Goal: Task Accomplishment & Management: Use online tool/utility

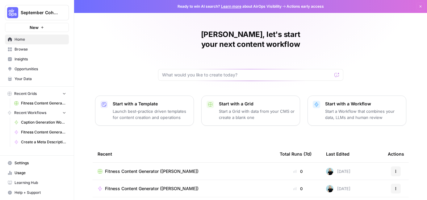
click at [21, 50] on span "Browse" at bounding box center [41, 50] width 52 height 6
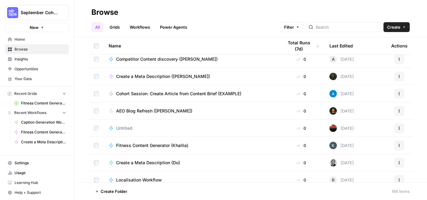
scroll to position [3286, 0]
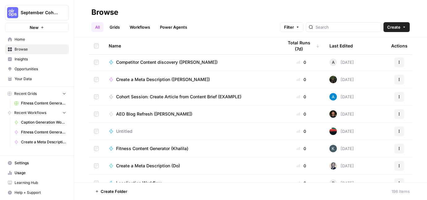
click at [16, 41] on span "Home" at bounding box center [41, 40] width 52 height 6
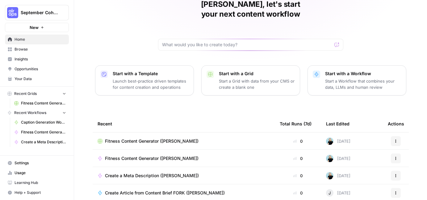
scroll to position [31, 0]
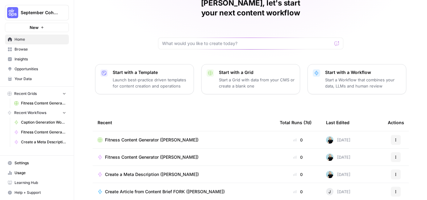
click at [48, 49] on span "Browse" at bounding box center [41, 50] width 52 height 6
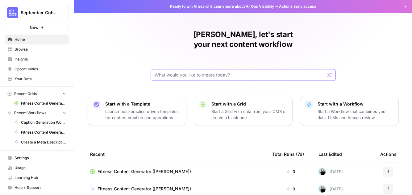
click at [177, 72] on input "text" at bounding box center [240, 75] width 170 height 6
type input "create content brief"
click button "Send" at bounding box center [330, 75] width 8 height 8
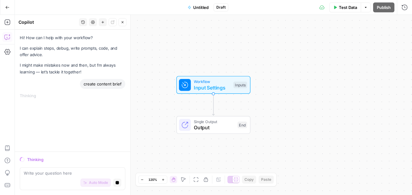
click at [5, 6] on icon "button" at bounding box center [7, 7] width 4 height 4
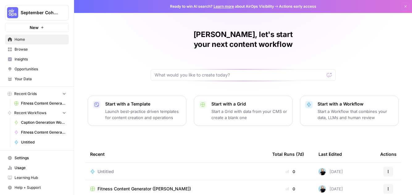
click at [21, 51] on span "Browse" at bounding box center [41, 50] width 52 height 6
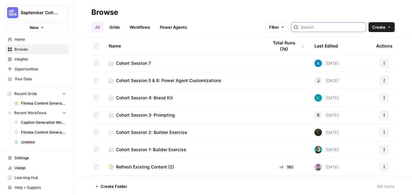
click at [330, 26] on input "search" at bounding box center [332, 27] width 63 height 6
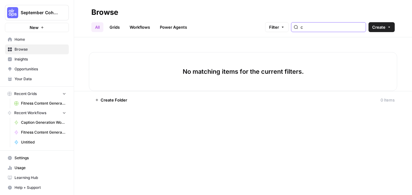
type input "c"
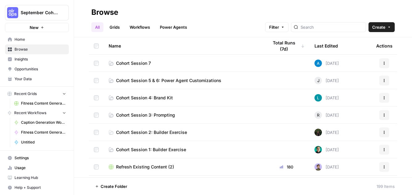
click at [27, 61] on span "Insights" at bounding box center [41, 59] width 52 height 6
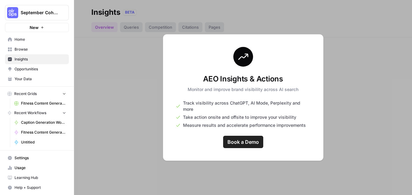
click at [150, 75] on div at bounding box center [243, 97] width 338 height 195
click at [20, 41] on span "Home" at bounding box center [41, 40] width 52 height 6
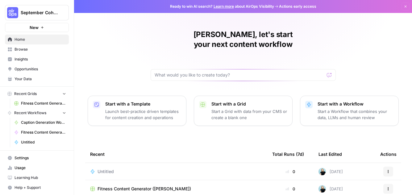
scroll to position [25, 0]
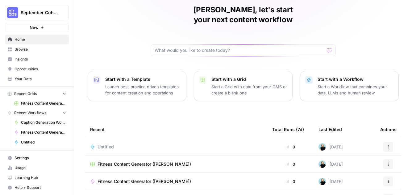
click at [37, 50] on span "Browse" at bounding box center [41, 50] width 52 height 6
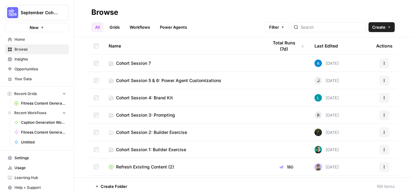
click at [17, 159] on span "Settings" at bounding box center [41, 158] width 52 height 6
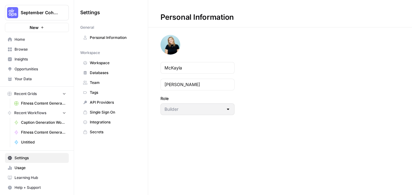
click at [27, 169] on span "Usage" at bounding box center [41, 168] width 52 height 6
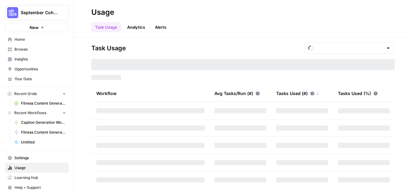
type input "October Tasks"
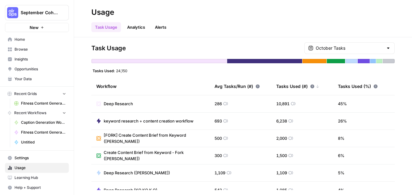
click at [28, 177] on span "Learning Hub" at bounding box center [41, 178] width 52 height 6
click at [31, 41] on span "Home" at bounding box center [41, 40] width 52 height 6
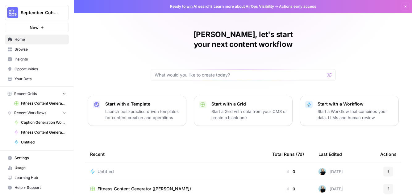
click at [31, 48] on span "Browse" at bounding box center [41, 50] width 52 height 6
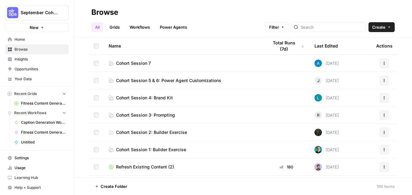
click at [27, 63] on link "Insights" at bounding box center [37, 59] width 64 height 10
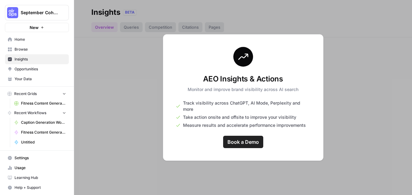
click at [28, 72] on link "Opportunities" at bounding box center [37, 69] width 64 height 10
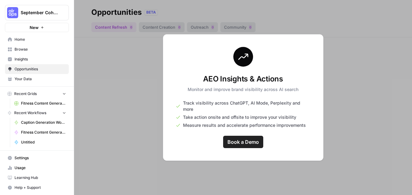
click at [31, 80] on span "Your Data" at bounding box center [41, 79] width 52 height 6
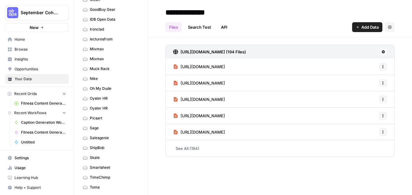
scroll to position [147, 0]
click at [99, 100] on span "Oyster HR" at bounding box center [114, 98] width 49 height 6
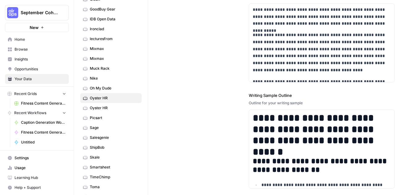
scroll to position [836, 0]
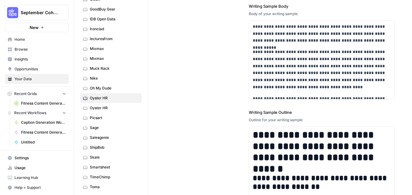
click at [91, 110] on span "Oyster HR" at bounding box center [114, 108] width 49 height 6
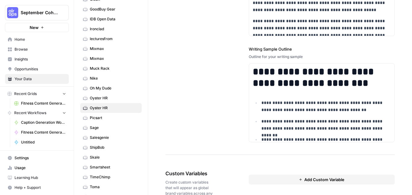
scroll to position [738, 0]
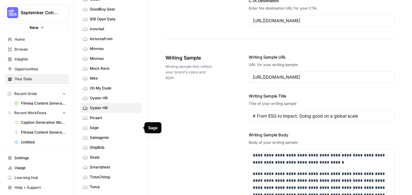
click at [99, 129] on span "Sage" at bounding box center [114, 128] width 49 height 6
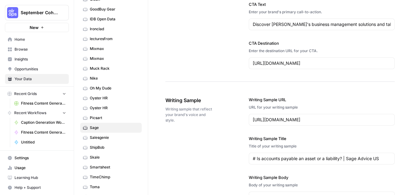
scroll to position [765, 0]
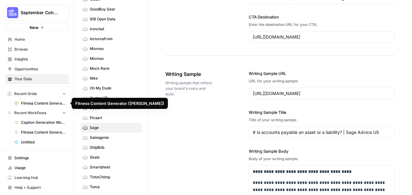
click at [98, 109] on span "Oyster HR" at bounding box center [114, 108] width 49 height 6
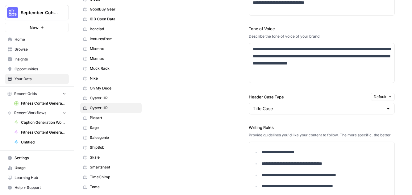
scroll to position [466, 0]
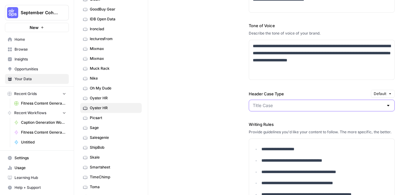
click at [270, 103] on input "Header Case Type" at bounding box center [318, 105] width 131 height 6
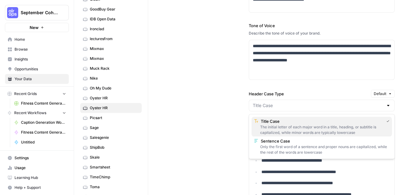
click at [265, 128] on div "The initial letter of each major word in a title, heading, or subtitle is capit…" at bounding box center [322, 129] width 136 height 11
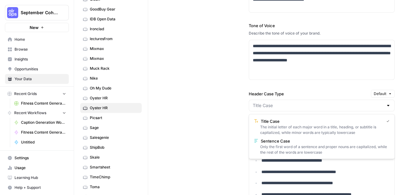
type input "Title Case"
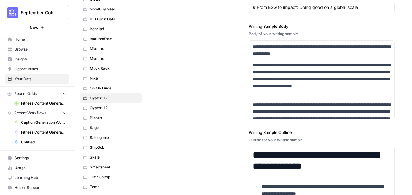
scroll to position [679, 0]
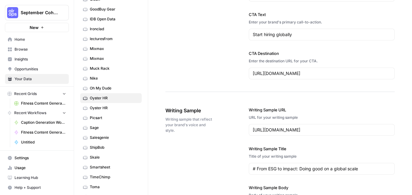
click at [26, 50] on span "Browse" at bounding box center [41, 50] width 52 height 6
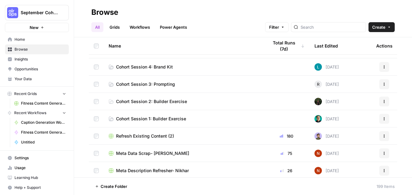
scroll to position [27, 0]
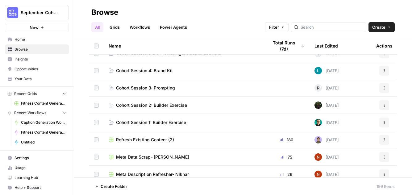
click at [185, 90] on link "Cohort Session 3: Prompting" at bounding box center [184, 88] width 150 height 6
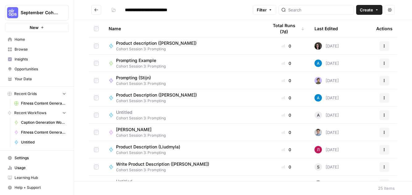
click at [91, 9] on button "Go back" at bounding box center [96, 10] width 10 height 10
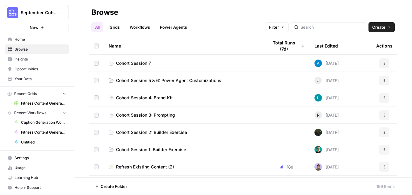
scroll to position [3, 0]
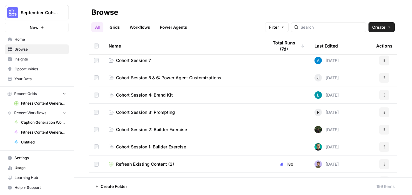
click at [188, 113] on link "Cohort Session 3: Prompting" at bounding box center [184, 112] width 150 height 6
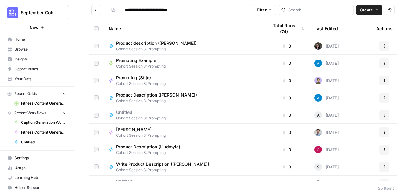
click at [375, 9] on button "Create" at bounding box center [369, 10] width 26 height 10
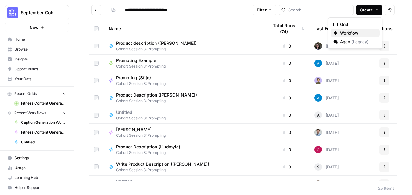
click at [356, 33] on span "Workflow" at bounding box center [357, 33] width 35 height 6
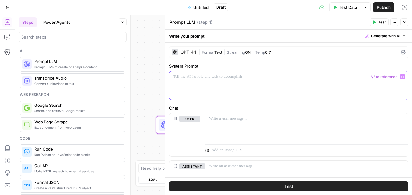
click at [178, 79] on p at bounding box center [288, 77] width 231 height 6
click at [151, 98] on div "Workflow Input Settings Inputs LLM · GPT-4.1 Prompt LLM Step 1 Single Output Ou…" at bounding box center [213, 105] width 397 height 180
click at [406, 23] on icon "button" at bounding box center [405, 22] width 4 height 4
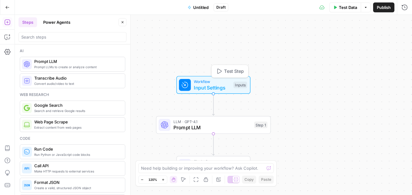
click at [200, 83] on span "Workflow" at bounding box center [212, 82] width 37 height 6
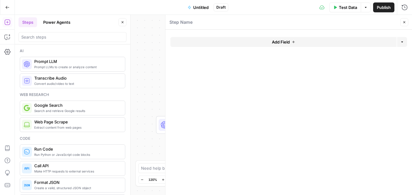
click at [273, 44] on span "Add Field" at bounding box center [281, 42] width 18 height 6
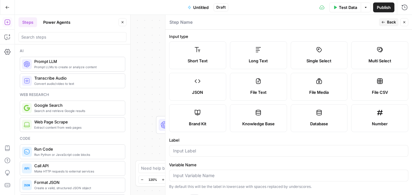
click at [193, 128] on label "Brand Kit" at bounding box center [197, 118] width 57 height 28
type input "Brand Kit"
type input "brand_kit"
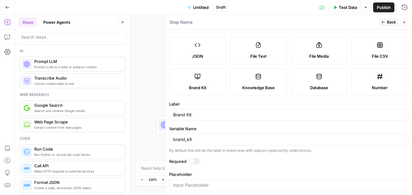
scroll to position [44, 0]
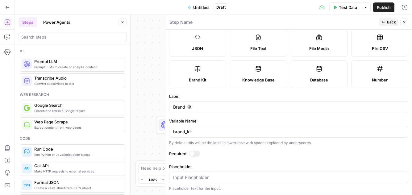
click at [385, 23] on icon "button" at bounding box center [384, 22] width 4 height 4
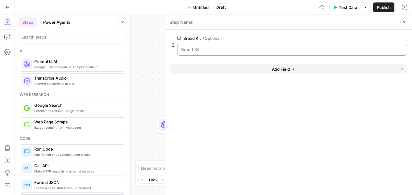
click at [216, 49] on Kit "Brand Kit (Optional)" at bounding box center [292, 50] width 222 height 6
click at [190, 52] on Kit "Brand Kit (Optional)" at bounding box center [292, 50] width 222 height 6
click at [404, 23] on icon "button" at bounding box center [405, 22] width 4 height 4
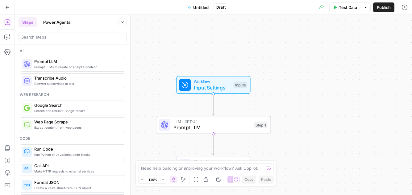
click at [208, 128] on span "Prompt LLM" at bounding box center [213, 127] width 78 height 7
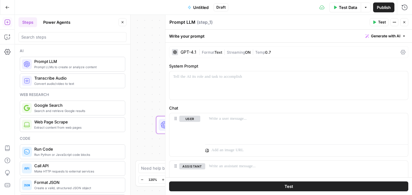
click at [404, 24] on icon "button" at bounding box center [405, 22] width 4 height 4
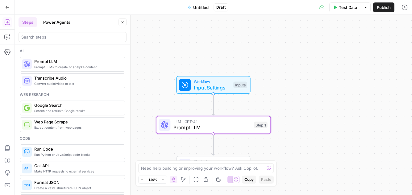
click at [366, 9] on button "Options" at bounding box center [366, 7] width 10 height 10
click at [355, 20] on span "Run Test" at bounding box center [348, 22] width 27 height 6
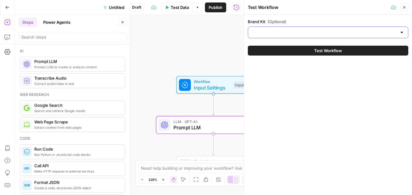
click at [298, 33] on input "Brand Kit (Optional)" at bounding box center [324, 32] width 145 height 6
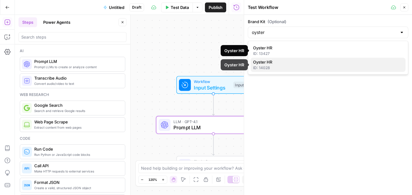
click at [278, 71] on button "Oyster HR ID: 14028" at bounding box center [328, 65] width 155 height 14
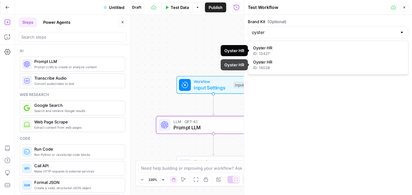
type input "Oyster HR"
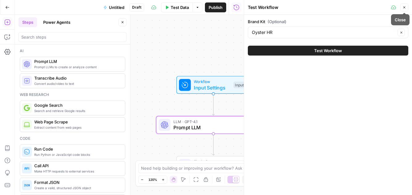
click at [404, 6] on icon "button" at bounding box center [405, 8] width 4 height 4
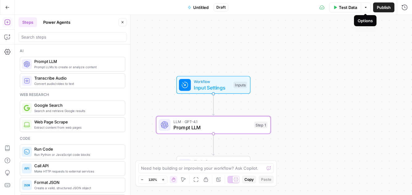
click at [362, 10] on button "Options" at bounding box center [366, 7] width 10 height 10
click at [333, 23] on div "Run Test" at bounding box center [346, 22] width 36 height 6
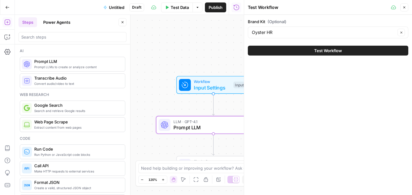
click at [407, 7] on button "Close" at bounding box center [404, 7] width 8 height 8
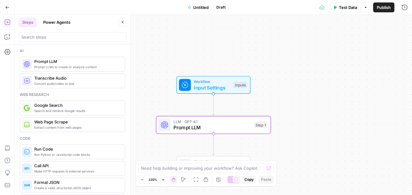
click at [213, 137] on icon "Edge from step_1 to end" at bounding box center [213, 145] width 2 height 22
click at [204, 129] on span "Prompt LLM" at bounding box center [213, 127] width 78 height 7
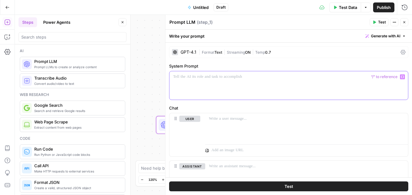
click at [194, 86] on div at bounding box center [288, 85] width 239 height 28
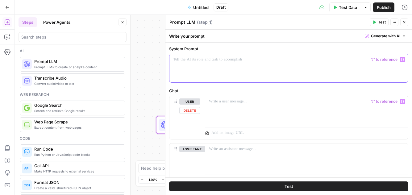
scroll to position [23, 0]
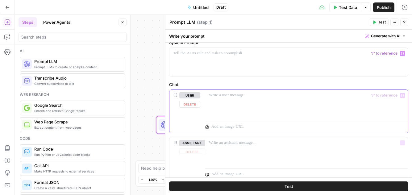
click at [263, 111] on div at bounding box center [306, 104] width 203 height 28
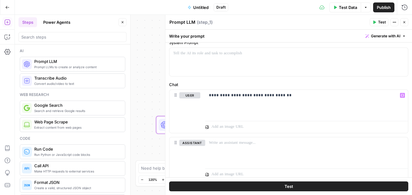
click at [229, 188] on button "Test" at bounding box center [288, 187] width 239 height 10
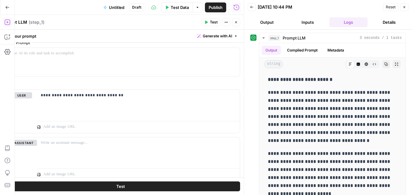
click at [271, 25] on button "Output" at bounding box center [267, 22] width 38 height 10
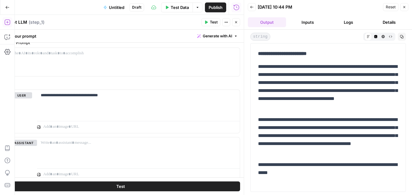
click at [253, 9] on icon "button" at bounding box center [252, 7] width 4 height 4
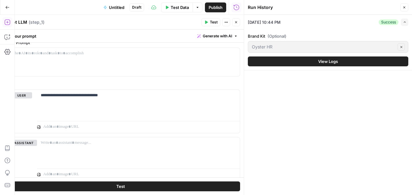
click at [403, 5] on button "Close" at bounding box center [404, 7] width 8 height 8
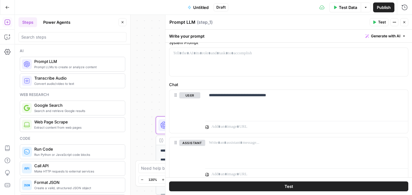
click at [149, 73] on div "**********" at bounding box center [213, 105] width 397 height 180
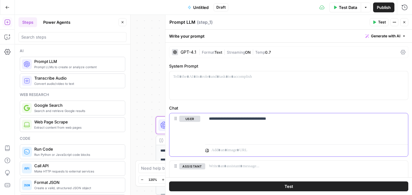
click at [223, 120] on p "**********" at bounding box center [306, 119] width 195 height 6
click at [293, 119] on p "**********" at bounding box center [306, 119] width 195 height 6
click at [351, 119] on p "**********" at bounding box center [306, 119] width 195 height 6
click at [379, 24] on span "Test" at bounding box center [382, 22] width 8 height 6
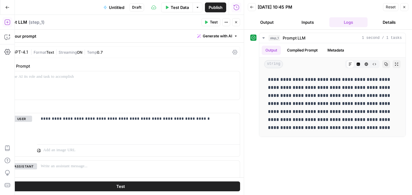
click at [405, 8] on icon "button" at bounding box center [405, 7] width 4 height 4
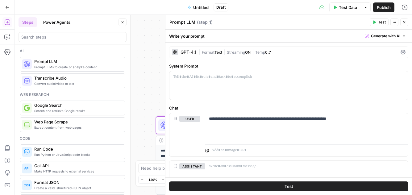
click at [189, 57] on div "GPT-4.1 | Format Text | Streaming ON | Temp 0.7" at bounding box center [288, 52] width 239 height 12
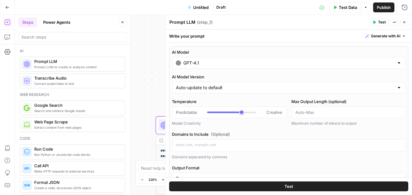
click at [199, 64] on input "GPT-4.1" at bounding box center [288, 63] width 211 height 6
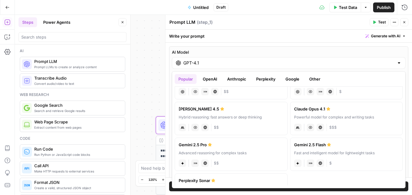
scroll to position [65, 0]
click at [233, 117] on div "Hybrid reasoning: fast answers or deep thinking" at bounding box center [231, 117] width 105 height 6
type input "[PERSON_NAME] 4.5"
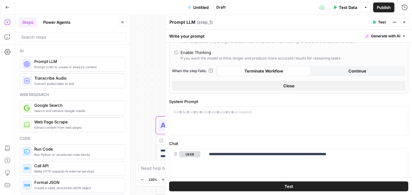
scroll to position [154, 0]
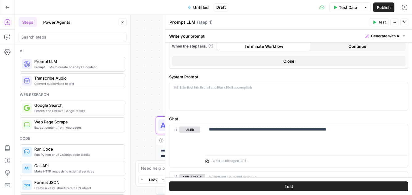
click at [294, 63] on span "Close" at bounding box center [288, 61] width 11 height 6
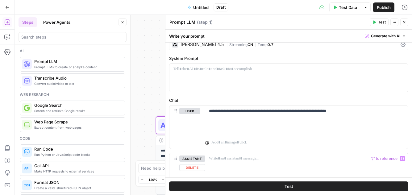
click at [267, 190] on button "Test" at bounding box center [288, 187] width 239 height 10
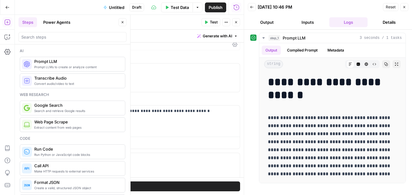
click at [404, 7] on icon "button" at bounding box center [405, 7] width 2 height 2
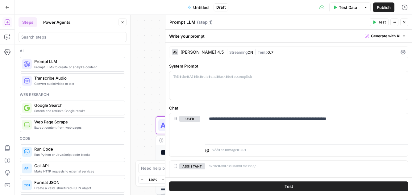
click at [189, 51] on div "[PERSON_NAME] 4.5" at bounding box center [202, 52] width 43 height 4
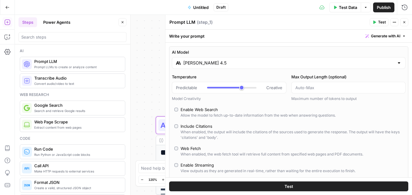
click at [227, 64] on input "[PERSON_NAME] 4.5" at bounding box center [288, 63] width 211 height 6
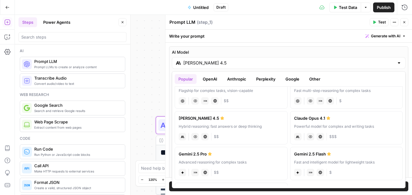
scroll to position [56, 0]
click at [228, 160] on div "Advanced reasoning for complex tasks" at bounding box center [231, 162] width 105 height 6
type input "Gemini 2.5 Pro"
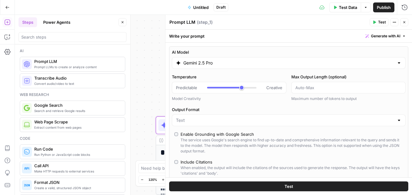
click at [277, 186] on button "Test" at bounding box center [288, 187] width 239 height 10
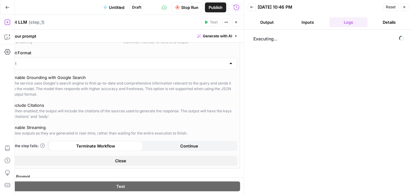
scroll to position [61, 0]
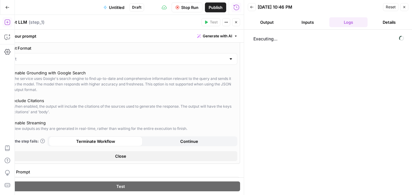
click at [131, 158] on button "Close" at bounding box center [121, 156] width 234 height 10
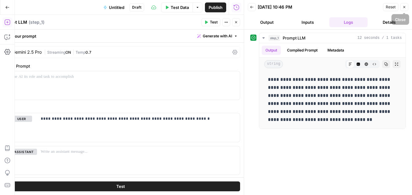
click at [404, 10] on button "Close" at bounding box center [404, 7] width 8 height 8
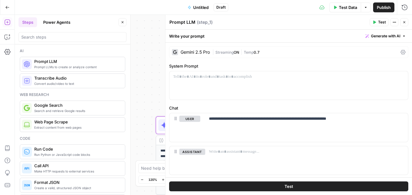
click at [407, 22] on button "Close" at bounding box center [404, 22] width 8 height 8
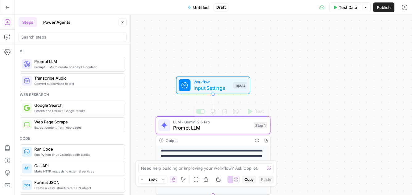
click at [198, 126] on span "Prompt LLM" at bounding box center [212, 127] width 78 height 7
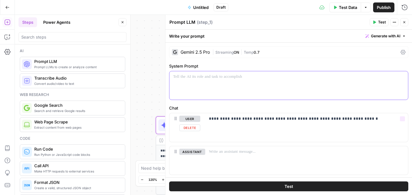
click at [219, 91] on div at bounding box center [288, 85] width 239 height 28
click at [249, 87] on div at bounding box center [288, 85] width 239 height 28
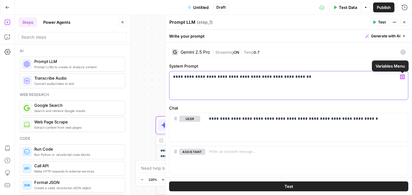
click at [401, 75] on button "Variables Menu" at bounding box center [402, 76] width 5 height 5
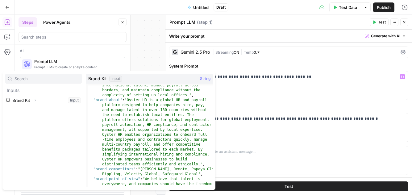
scroll to position [60, 0]
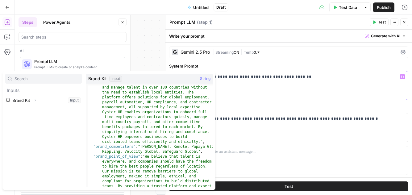
click at [270, 84] on div "**********" at bounding box center [288, 85] width 239 height 28
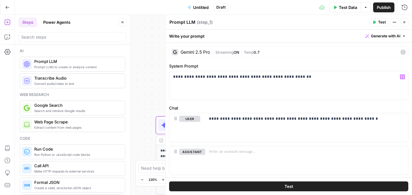
click at [377, 22] on button "Test" at bounding box center [379, 22] width 19 height 8
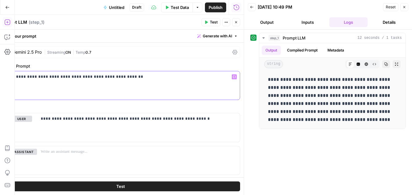
click at [154, 85] on div "**********" at bounding box center [120, 85] width 239 height 28
click at [405, 6] on icon "button" at bounding box center [405, 7] width 4 height 4
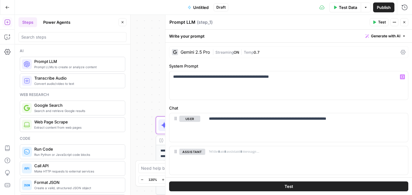
scroll to position [14, 0]
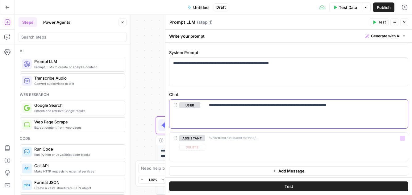
click at [264, 113] on div "**********" at bounding box center [306, 114] width 203 height 28
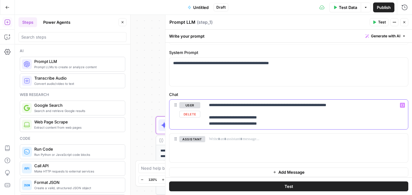
click at [275, 129] on div "**********" at bounding box center [306, 115] width 203 height 30
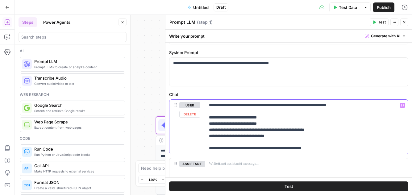
click at [227, 131] on p "**********" at bounding box center [306, 126] width 195 height 49
click at [380, 23] on span "Test" at bounding box center [382, 22] width 8 height 6
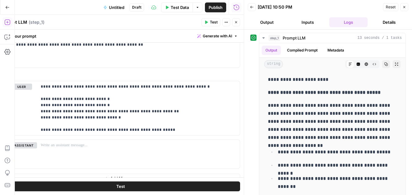
scroll to position [1, 0]
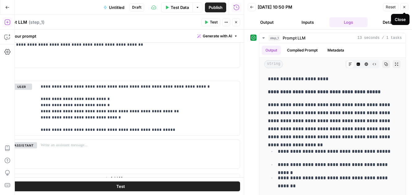
click at [406, 6] on icon "button" at bounding box center [405, 7] width 4 height 4
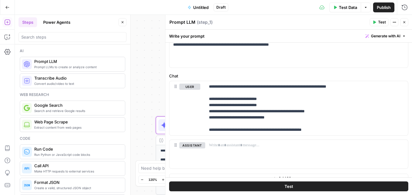
click at [405, 21] on icon "button" at bounding box center [405, 22] width 4 height 4
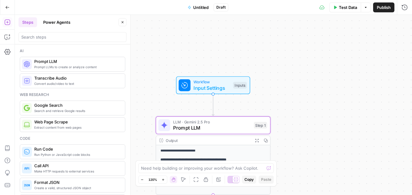
click at [195, 8] on span "Untitled" at bounding box center [200, 7] width 15 height 6
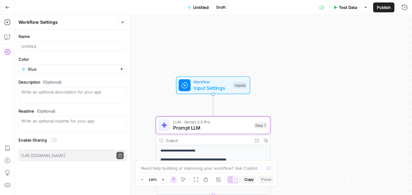
click at [5, 8] on button "Go Back" at bounding box center [7, 7] width 11 height 11
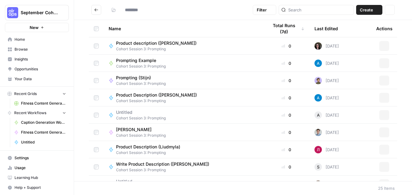
type input "**********"
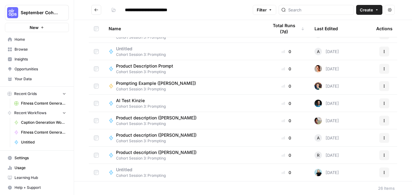
click at [132, 171] on span "Untitled" at bounding box center [138, 170] width 45 height 6
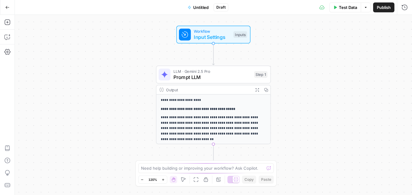
click at [202, 7] on span "Untitled" at bounding box center [200, 7] width 15 height 6
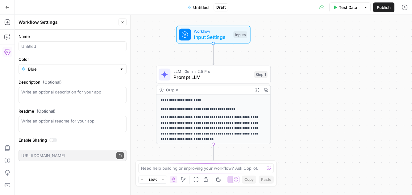
click at [32, 54] on form "Name Color Blue Description (Optional) Readme (Optional) Write an optional read…" at bounding box center [72, 97] width 115 height 135
click at [32, 49] on input "Name" at bounding box center [72, 46] width 102 height 6
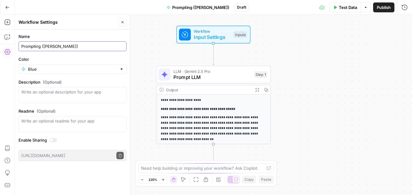
type input "Prompting ([PERSON_NAME])"
click at [123, 22] on icon "button" at bounding box center [123, 22] width 4 height 4
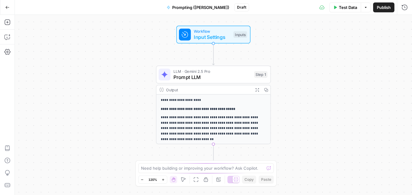
click at [9, 7] on button "Go Back" at bounding box center [7, 7] width 11 height 11
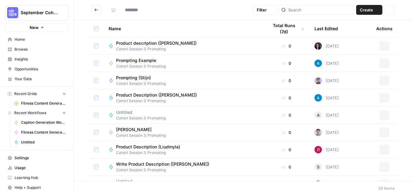
type input "**********"
click at [98, 10] on icon "Go back" at bounding box center [96, 10] width 4 height 4
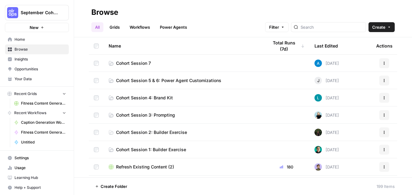
click at [141, 99] on span "Cohort Session 4: Brand Kit" at bounding box center [144, 98] width 57 height 6
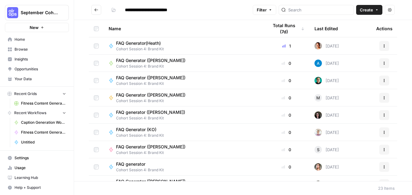
click at [25, 159] on span "Settings" at bounding box center [41, 158] width 52 height 6
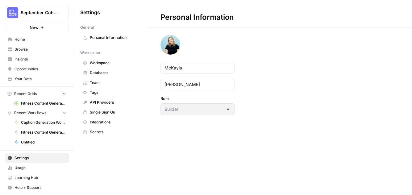
click at [110, 72] on span "Databases" at bounding box center [114, 73] width 49 height 6
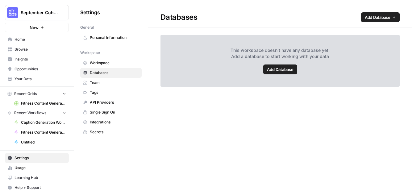
click at [108, 65] on span "Workspace" at bounding box center [114, 63] width 49 height 6
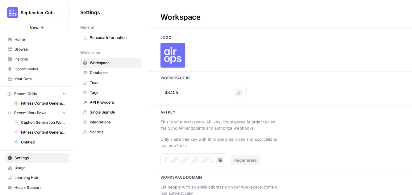
click at [31, 82] on link "Your Data" at bounding box center [37, 79] width 64 height 10
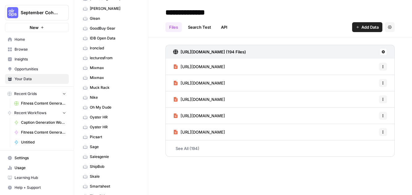
scroll to position [136, 0]
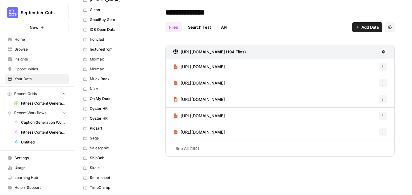
click at [102, 106] on span "Oyster HR" at bounding box center [114, 109] width 49 height 6
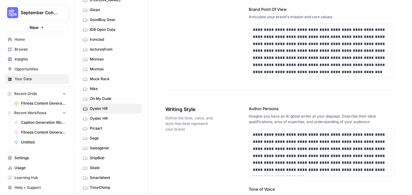
scroll to position [378, 0]
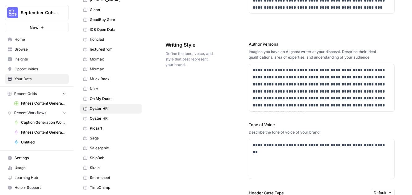
click at [32, 48] on span "Browse" at bounding box center [41, 50] width 52 height 6
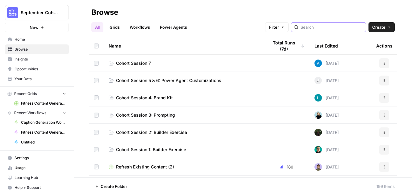
click at [328, 26] on input "search" at bounding box center [332, 27] width 63 height 6
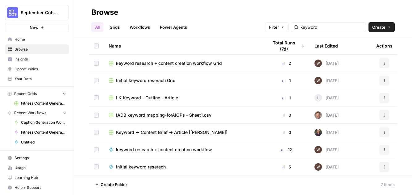
click at [340, 31] on div "keyword" at bounding box center [328, 27] width 75 height 10
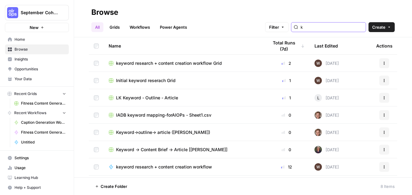
type input "k"
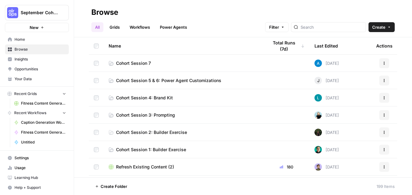
click at [171, 98] on span "Cohort Session 4: Brand Kit" at bounding box center [144, 98] width 57 height 6
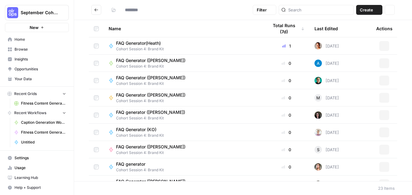
type input "**********"
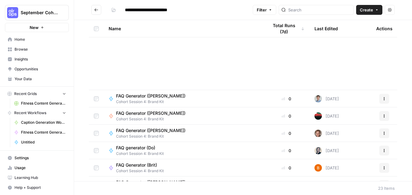
scroll to position [254, 0]
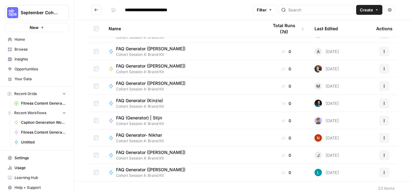
click at [96, 10] on icon "Go back" at bounding box center [96, 9] width 4 height 3
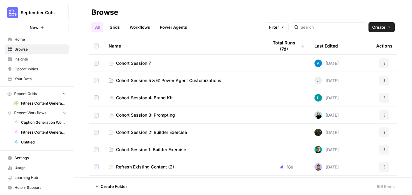
click at [184, 81] on span "Cohort Session 5 & 6: Power Agent Customizations" at bounding box center [168, 80] width 105 height 6
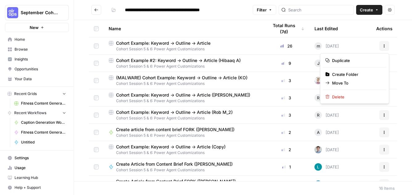
click at [385, 46] on icon "button" at bounding box center [385, 46] width 4 height 4
click at [351, 60] on span "Duplicate" at bounding box center [356, 60] width 49 height 6
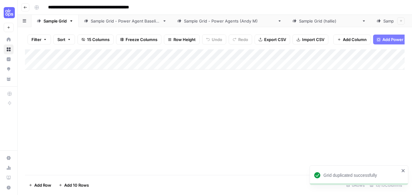
click at [153, 7] on input "**********" at bounding box center [103, 7] width 117 height 10
drag, startPoint x: 157, startPoint y: 8, endPoint x: 148, endPoint y: 8, distance: 9.6
click at [148, 8] on input "**********" at bounding box center [103, 7] width 117 height 10
drag, startPoint x: 84, startPoint y: 7, endPoint x: 47, endPoint y: 4, distance: 36.9
click at [48, 5] on input "**********" at bounding box center [107, 7] width 124 height 10
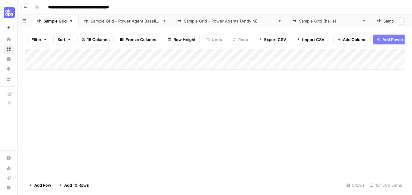
type input "**********"
click at [389, 40] on span "Add Power Agent" at bounding box center [400, 39] width 34 height 6
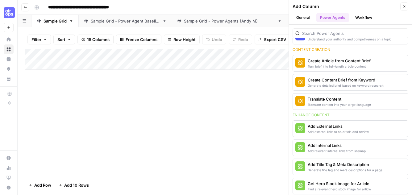
scroll to position [58, 0]
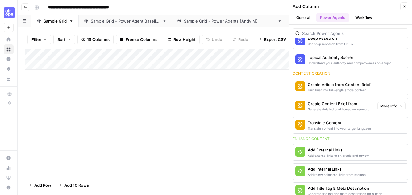
click at [332, 108] on div "Generate detailed brief based on keyword research" at bounding box center [340, 109] width 65 height 5
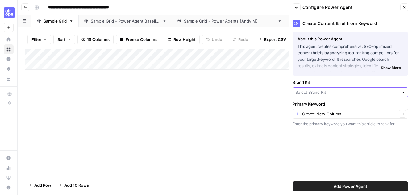
click at [308, 93] on input "Brand Kit" at bounding box center [346, 92] width 103 height 6
click at [307, 107] on span "Oyster HR" at bounding box center [349, 107] width 103 height 6
type input "Oyster HR"
click at [327, 113] on input "Primary Keyword" at bounding box center [349, 114] width 95 height 6
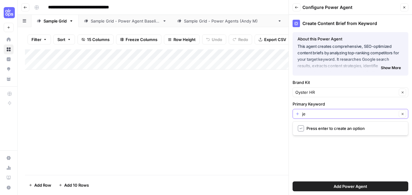
type input "j"
click at [353, 136] on span "Keyword" at bounding box center [345, 137] width 95 height 6
type input "Keyword"
click at [348, 188] on span "Add Power Agent" at bounding box center [351, 186] width 34 height 6
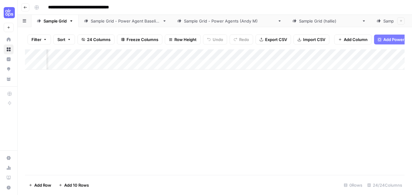
scroll to position [0, 834]
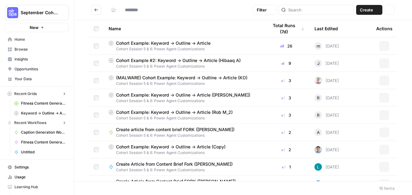
type input "**********"
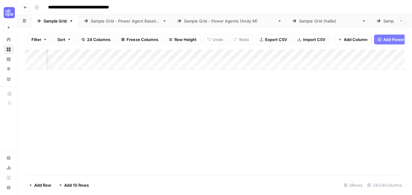
scroll to position [0, 77]
click at [110, 24] on link "Sample Grid - Power Agent Baseline" at bounding box center [125, 21] width 93 height 12
click at [57, 25] on link "Sample Grid" at bounding box center [54, 21] width 47 height 12
click at [27, 8] on icon "button" at bounding box center [25, 8] width 4 height 4
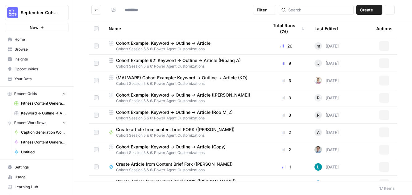
type input "**********"
click at [223, 47] on span "Cohort Session 5 & 6: Power Agent Customizations" at bounding box center [184, 49] width 150 height 6
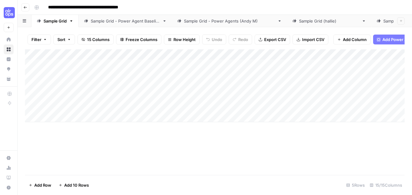
click at [27, 6] on icon "button" at bounding box center [25, 8] width 4 height 4
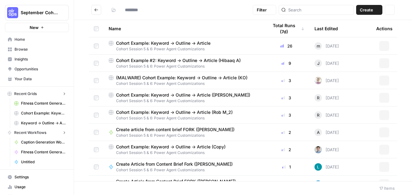
type input "**********"
click at [218, 65] on span "Cohort Session 5 & 6: Power Agent Customizations" at bounding box center [184, 67] width 150 height 6
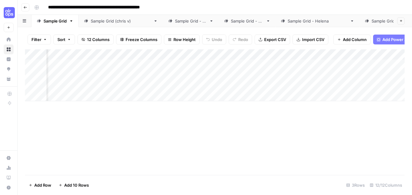
scroll to position [0, 485]
click at [25, 8] on icon "button" at bounding box center [25, 8] width 4 height 4
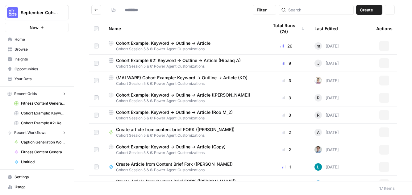
type input "**********"
type input "mckayla"
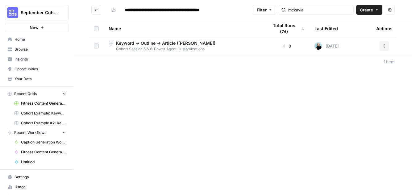
click at [220, 46] on span "Cohort Session 5 & 6: Power Agent Customizations" at bounding box center [184, 49] width 150 height 6
type input "**********"
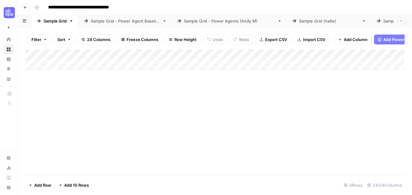
click at [237, 55] on div "Add Column" at bounding box center [215, 59] width 380 height 20
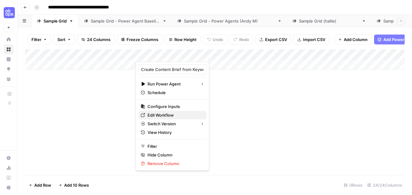
click at [164, 114] on span "Edit Workflow" at bounding box center [175, 115] width 54 height 6
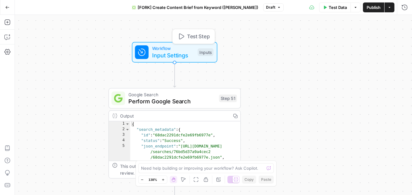
click at [175, 56] on span "Input Settings" at bounding box center [173, 55] width 42 height 9
click at [200, 54] on div "Inputs" at bounding box center [206, 52] width 16 height 8
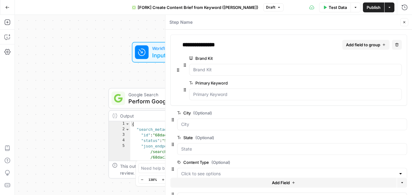
click at [115, 69] on div "true false Workflow Input Settings Inputs Google Search Perform Google Search S…" at bounding box center [213, 105] width 397 height 180
click at [141, 96] on span "Google Search" at bounding box center [171, 94] width 87 height 7
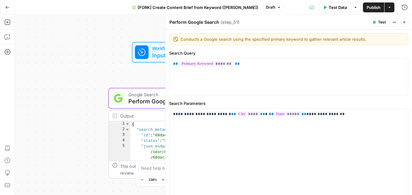
click at [406, 23] on button "Close" at bounding box center [404, 22] width 8 height 8
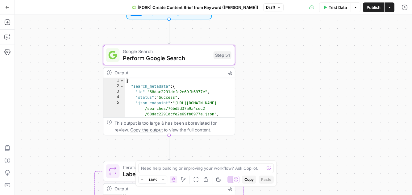
drag, startPoint x: 280, startPoint y: 111, endPoint x: 274, endPoint y: 58, distance: 52.8
click at [274, 58] on div "true false Workflow Input Settings Inputs Google Search Perform Google Search S…" at bounding box center [213, 105] width 397 height 180
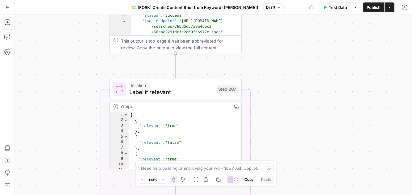
drag, startPoint x: 280, startPoint y: 128, endPoint x: 288, endPoint y: 54, distance: 73.8
click at [288, 54] on div "true false Workflow Input Settings Inputs Google Search Perform Google Search S…" at bounding box center [213, 105] width 397 height 180
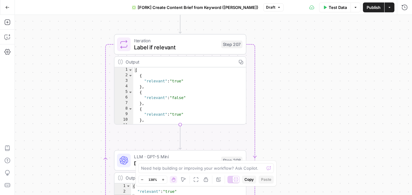
drag, startPoint x: 299, startPoint y: 111, endPoint x: 303, endPoint y: 67, distance: 44.4
click at [303, 67] on div "true false Workflow Input Settings Inputs Google Search Perform Google Search S…" at bounding box center [213, 105] width 397 height 180
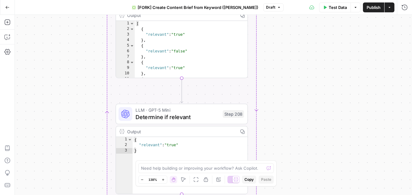
drag, startPoint x: 295, startPoint y: 127, endPoint x: 294, endPoint y: 56, distance: 71.3
click at [295, 59] on div "true false Workflow Input Settings Inputs Google Search Perform Google Search S…" at bounding box center [213, 105] width 397 height 180
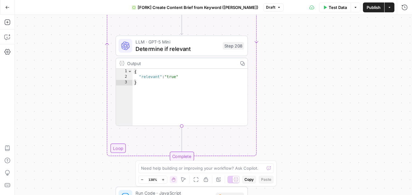
drag, startPoint x: 286, startPoint y: 147, endPoint x: 286, endPoint y: 79, distance: 67.9
click at [286, 79] on div "true false Workflow Input Settings Inputs Google Search Perform Google Search S…" at bounding box center [213, 105] width 397 height 180
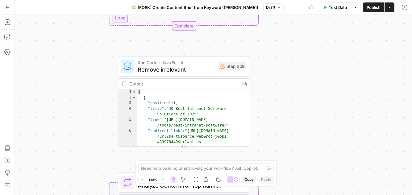
drag, startPoint x: 294, startPoint y: 124, endPoint x: 298, endPoint y: 39, distance: 85.3
click at [299, 40] on div "true false Workflow Input Settings Inputs Google Search Perform Google Search S…" at bounding box center [213, 105] width 397 height 180
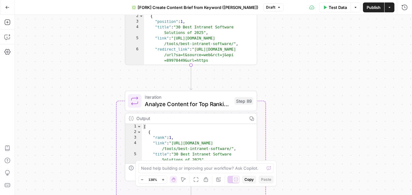
drag, startPoint x: 308, startPoint y: 100, endPoint x: 309, endPoint y: 1, distance: 98.8
click at [309, 1] on div "Go Back [FORK] Create Content Brief from Keyword (Andrea) Draft Test Data Optio…" at bounding box center [206, 97] width 412 height 195
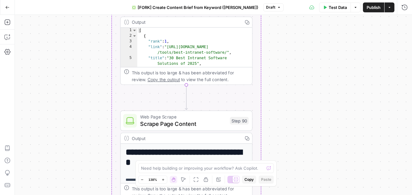
drag, startPoint x: 306, startPoint y: 134, endPoint x: 304, endPoint y: 52, distance: 81.8
click at [305, 54] on div "true false Workflow Input Settings Inputs Google Search Perform Google Search S…" at bounding box center [213, 105] width 397 height 180
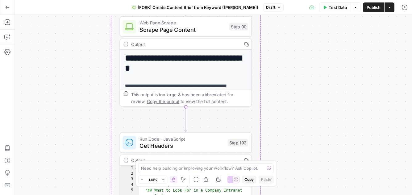
drag, startPoint x: 307, startPoint y: 111, endPoint x: 308, endPoint y: 31, distance: 80.3
click at [308, 31] on div "true false Workflow Input Settings Inputs Google Search Perform Google Search S…" at bounding box center [213, 105] width 397 height 180
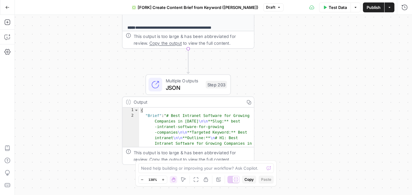
click at [301, 101] on div "true false Workflow Input Settings Inputs Google Search Perform Google Search S…" at bounding box center [213, 105] width 397 height 180
